Goal: Find contact information: Find contact information

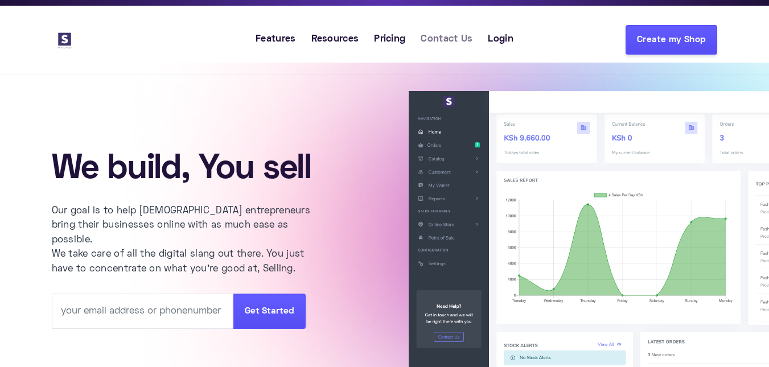
click at [442, 43] on span "Contact Us" at bounding box center [447, 39] width 52 height 15
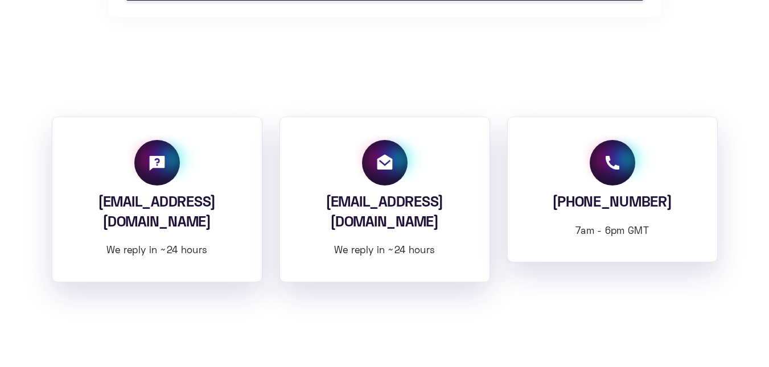
scroll to position [821, 0]
